Goal: Find specific page/section: Find specific page/section

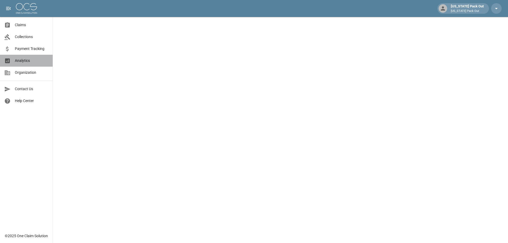
click at [24, 60] on span "Analytics" at bounding box center [32, 61] width 34 height 6
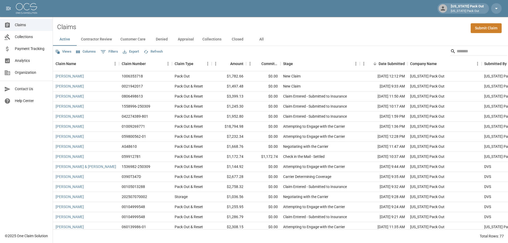
click at [23, 60] on span "Analytics" at bounding box center [32, 61] width 34 height 6
